Goal: Task Accomplishment & Management: Manage account settings

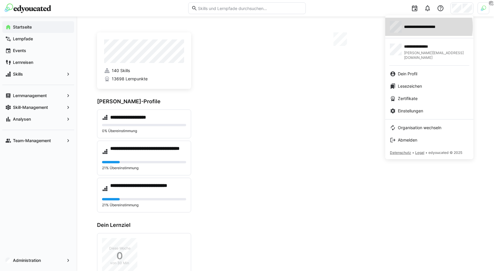
click at [428, 27] on span "**********" at bounding box center [425, 27] width 43 height 6
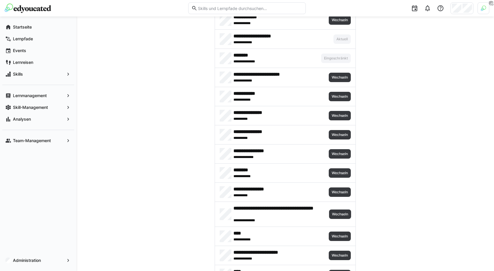
scroll to position [521, 0]
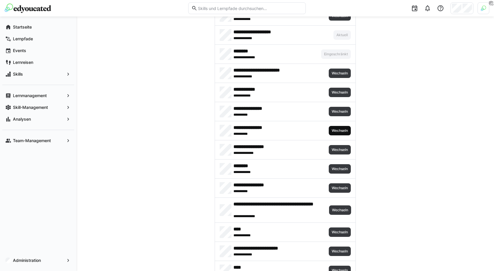
click at [336, 128] on span "Wechseln" at bounding box center [339, 130] width 17 height 5
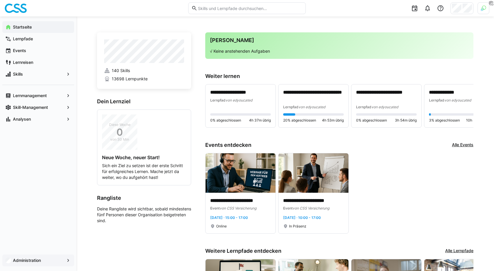
click at [0, 0] on app-navigation-label "Administration" at bounding box center [0, 0] width 0 height 0
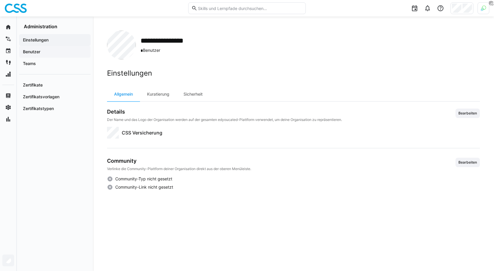
click at [51, 55] on div "Benutzer" at bounding box center [54, 52] width 71 height 12
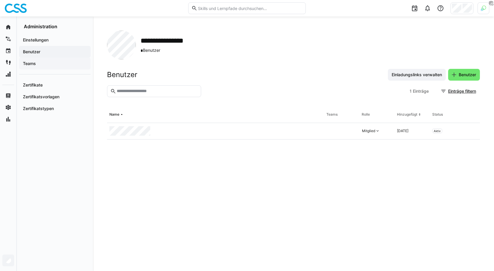
click at [54, 64] on span "Teams" at bounding box center [55, 64] width 66 height 6
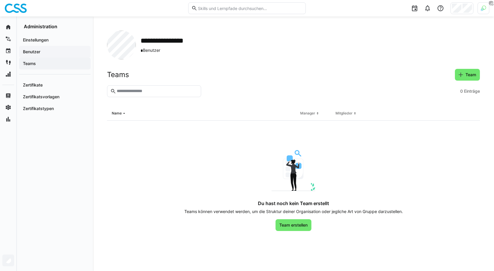
click at [54, 50] on span "Benutzer" at bounding box center [55, 52] width 66 height 6
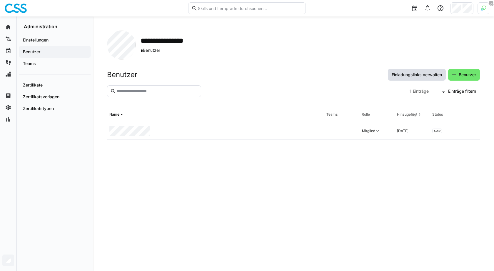
click at [413, 73] on span "Einladungslinks verwalten" at bounding box center [417, 75] width 52 height 6
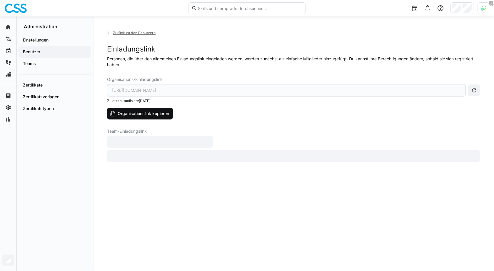
click at [155, 111] on span "Organisationslink kopieren" at bounding box center [143, 114] width 53 height 6
click at [242, 65] on div "Personen, die über den allgemeinen Einladungslink eingeladen werden, werden zun…" at bounding box center [293, 62] width 373 height 12
